Goal: Transaction & Acquisition: Purchase product/service

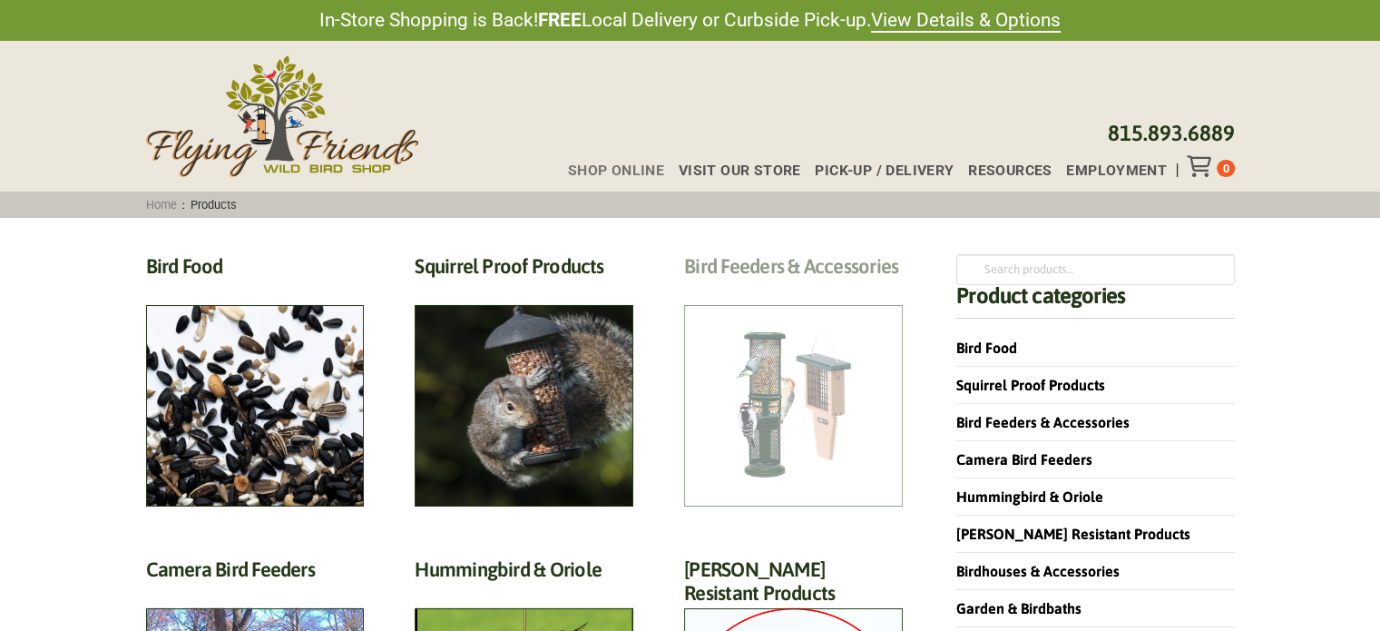
click at [789, 288] on h2 "Bird Feeders & Accessories (172)" at bounding box center [793, 271] width 219 height 34
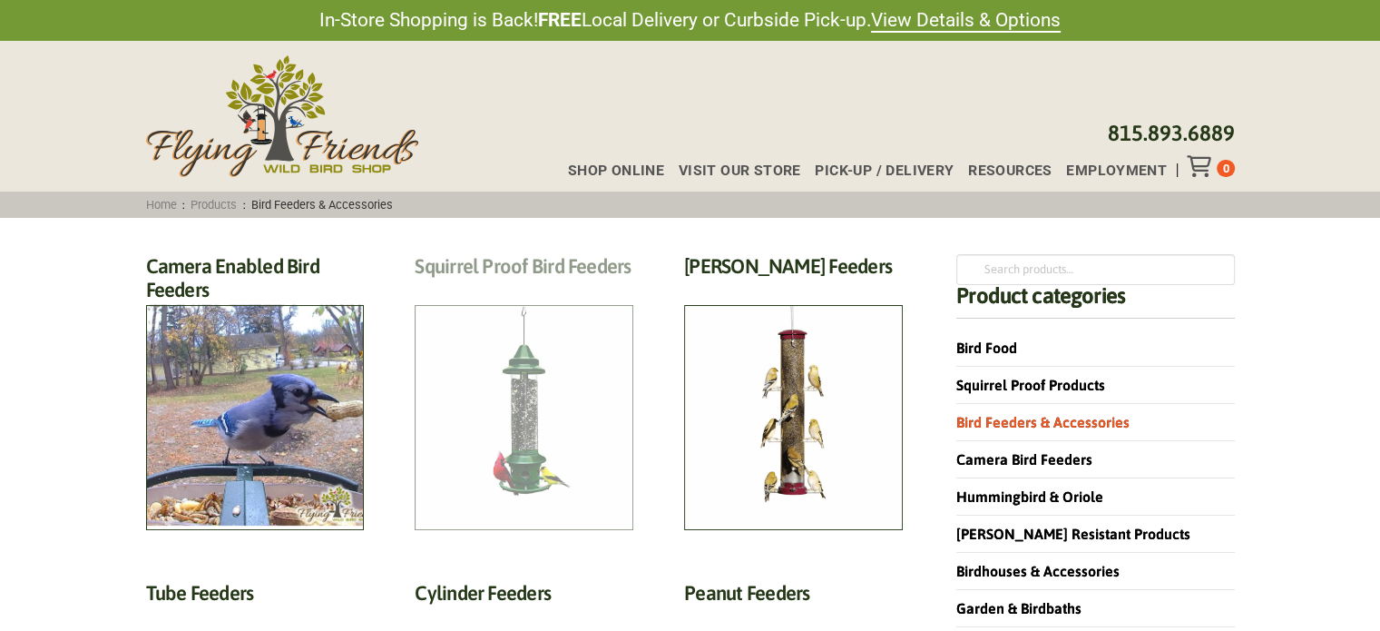
click at [515, 288] on h2 "Squirrel Proof Bird Feeders (10)" at bounding box center [524, 271] width 219 height 34
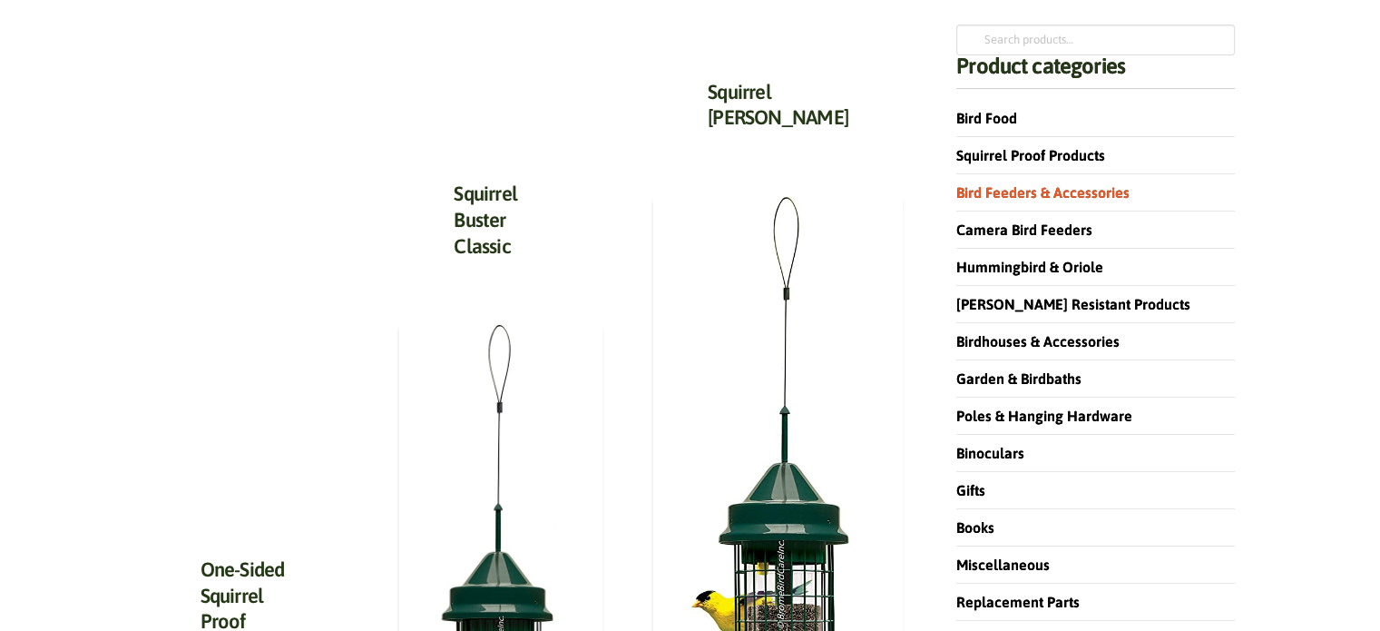
scroll to position [218, 0]
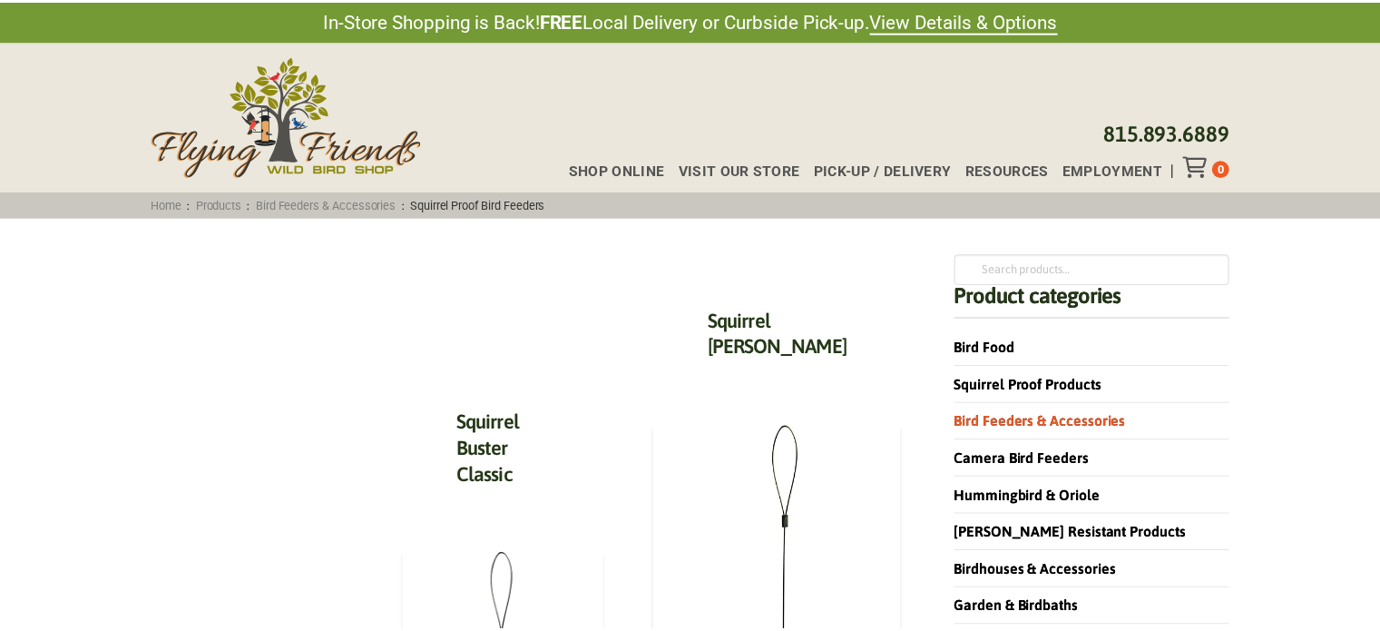
scroll to position [218, 0]
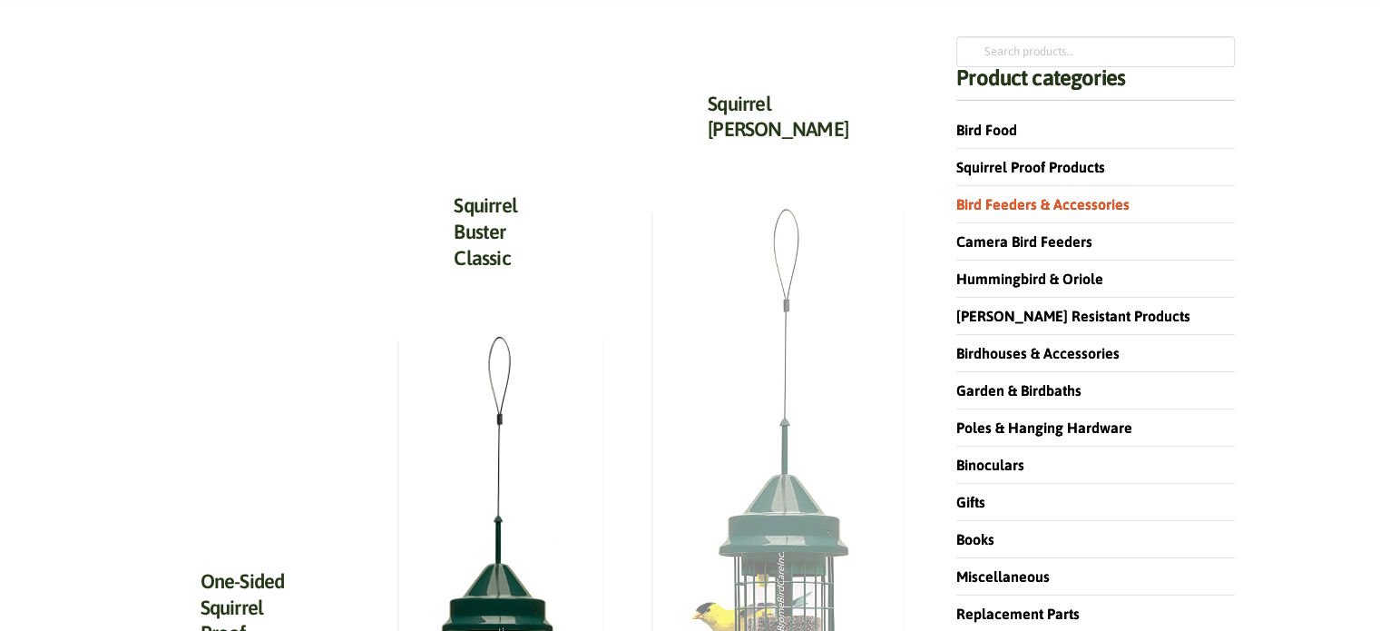
click at [809, 485] on img at bounding box center [778, 599] width 250 height 785
